Goal: Transaction & Acquisition: Purchase product/service

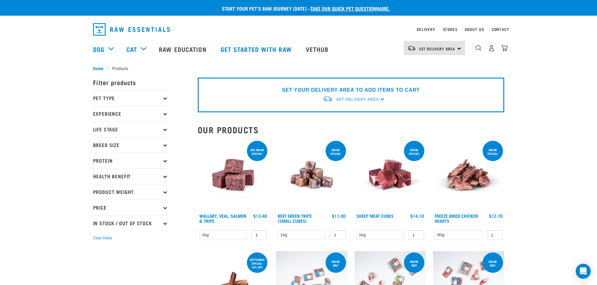
click at [166, 99] on p "Pet Type" at bounding box center [130, 98] width 75 height 16
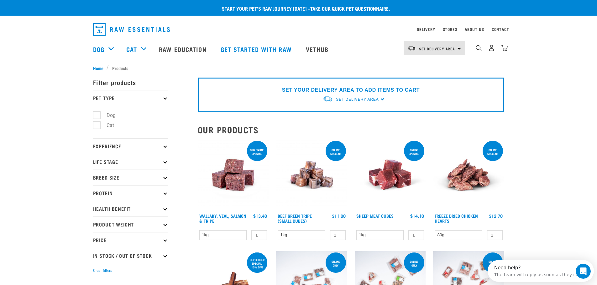
click at [97, 115] on label "Dog" at bounding box center [108, 116] width 22 height 8
click at [97, 115] on input "Dog" at bounding box center [95, 114] width 4 height 4
checkbox input "true"
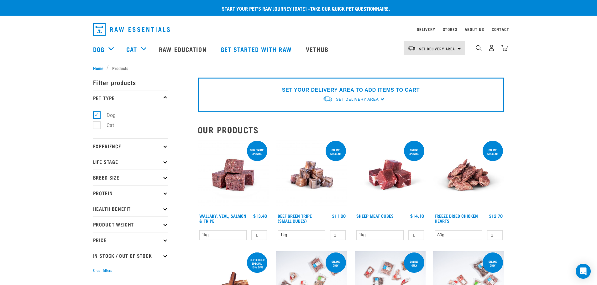
click at [165, 164] on p "Life Stage" at bounding box center [130, 162] width 75 height 16
click at [99, 199] on label "Puppy" at bounding box center [110, 200] width 27 height 8
click at [97, 199] on input "Puppy" at bounding box center [95, 198] width 4 height 4
checkbox input "true"
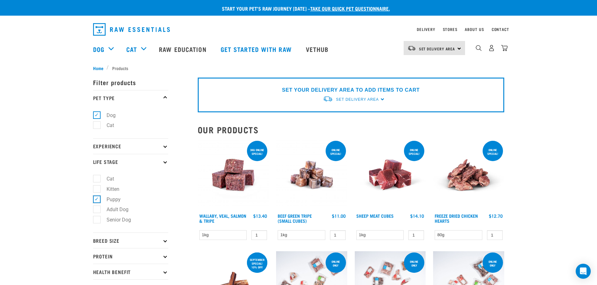
scroll to position [31, 0]
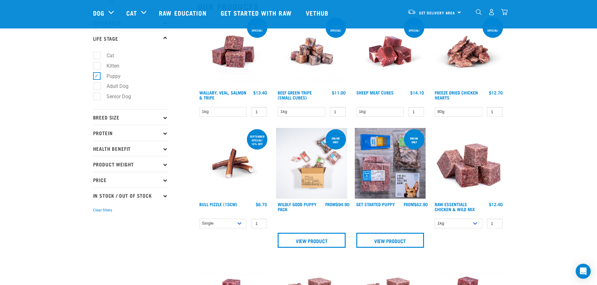
scroll to position [94, 0]
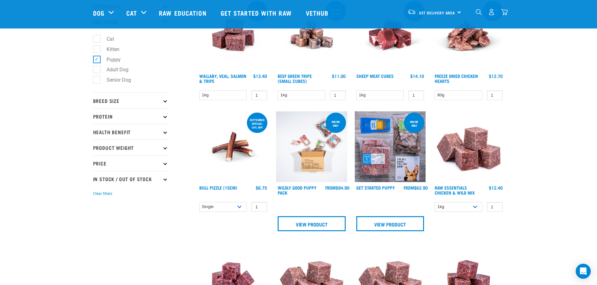
click at [165, 102] on icon at bounding box center [164, 100] width 3 height 3
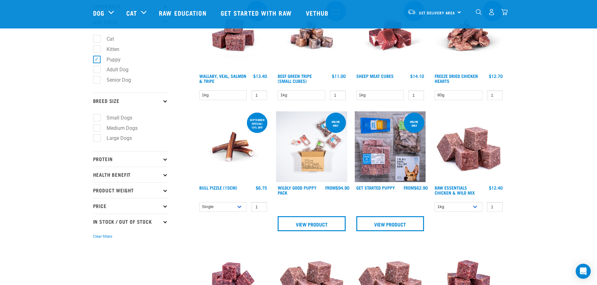
click at [100, 128] on label "Medium Dogs" at bounding box center [119, 128] width 44 height 8
click at [97, 128] on input "Medium Dogs" at bounding box center [95, 127] width 4 height 4
checkbox input "true"
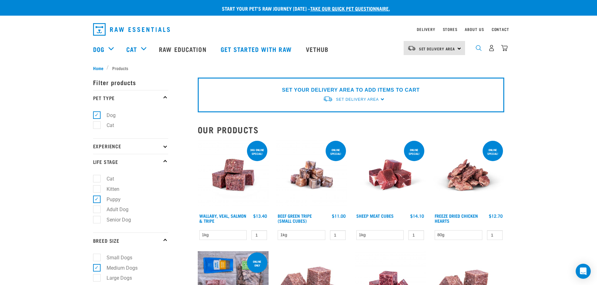
click at [477, 51] on img "dropdown navigation" at bounding box center [479, 48] width 6 height 6
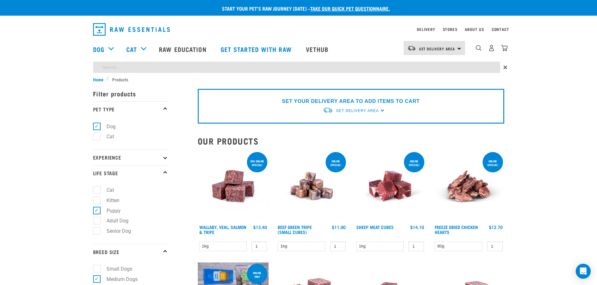
click at [400, 70] on input "search" at bounding box center [296, 67] width 407 height 11
type input "dog bones"
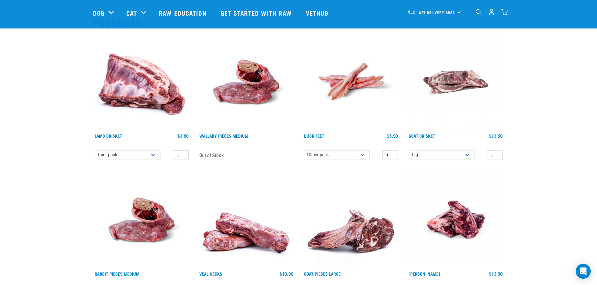
scroll to position [63, 0]
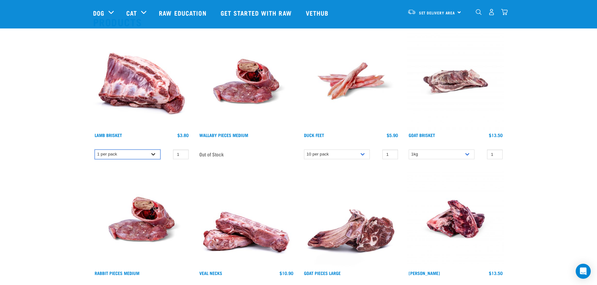
click at [156, 153] on select "1 per pack 4 per pack" at bounding box center [128, 155] width 66 height 10
select select "813"
click at [95, 150] on select "1 per pack 4 per pack" at bounding box center [128, 155] width 66 height 10
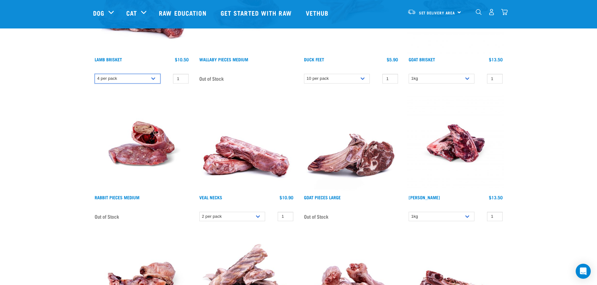
scroll to position [157, 0]
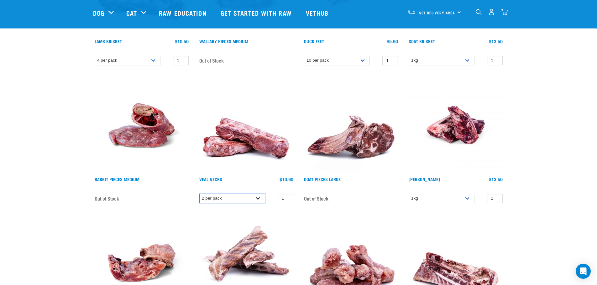
click at [261, 199] on select "2 per pack" at bounding box center [232, 199] width 66 height 10
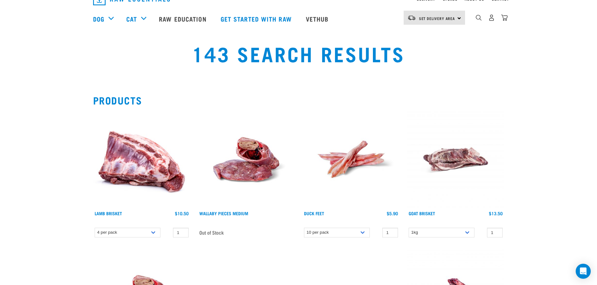
scroll to position [0, 0]
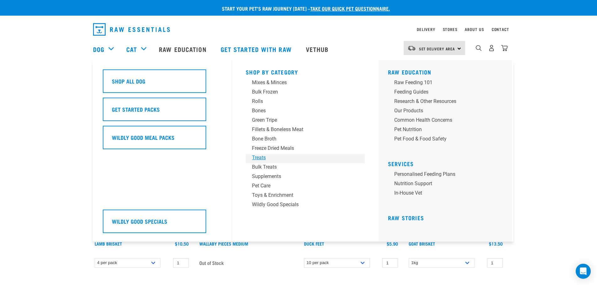
click at [252, 157] on div "Treats" at bounding box center [301, 158] width 98 height 8
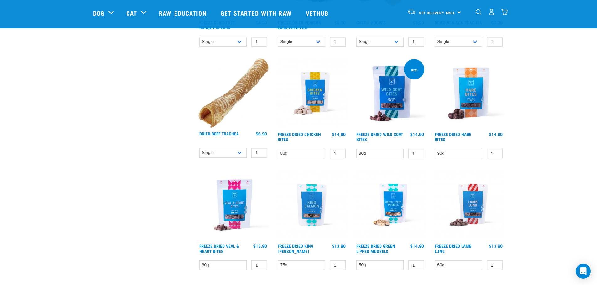
scroll to position [783, 0]
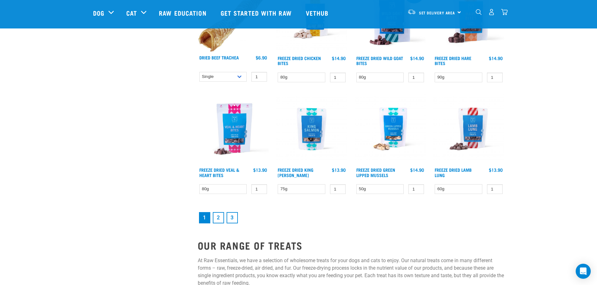
click at [217, 220] on link "2" at bounding box center [218, 217] width 11 height 11
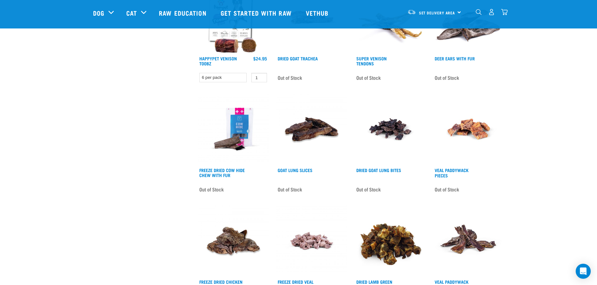
scroll to position [783, 0]
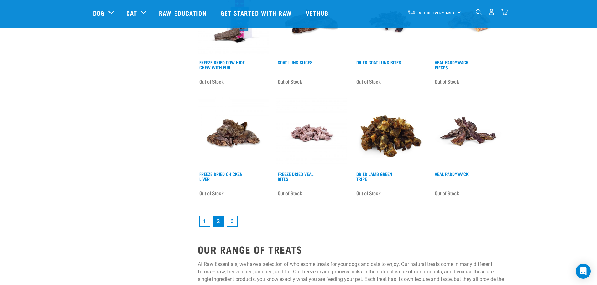
click at [233, 222] on link "3" at bounding box center [232, 221] width 11 height 11
